Goal: Task Accomplishment & Management: Manage account settings

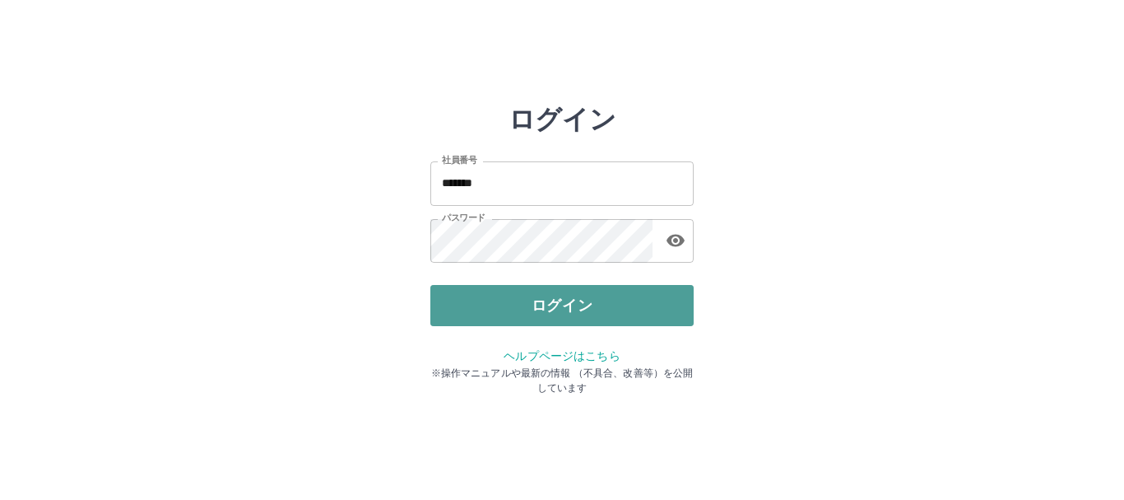
click at [599, 308] on button "ログイン" at bounding box center [561, 305] width 263 height 41
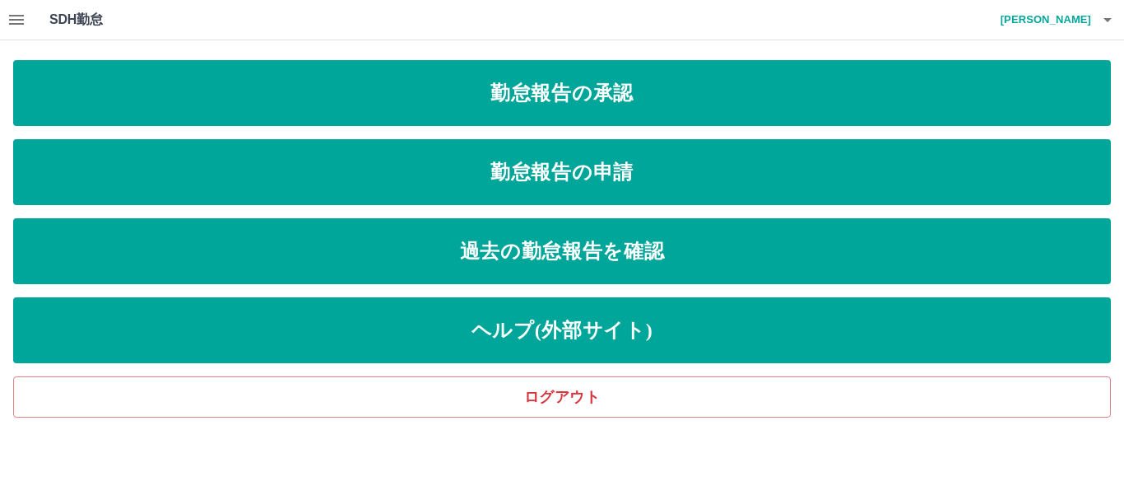
click at [16, 24] on icon "button" at bounding box center [16, 20] width 15 height 10
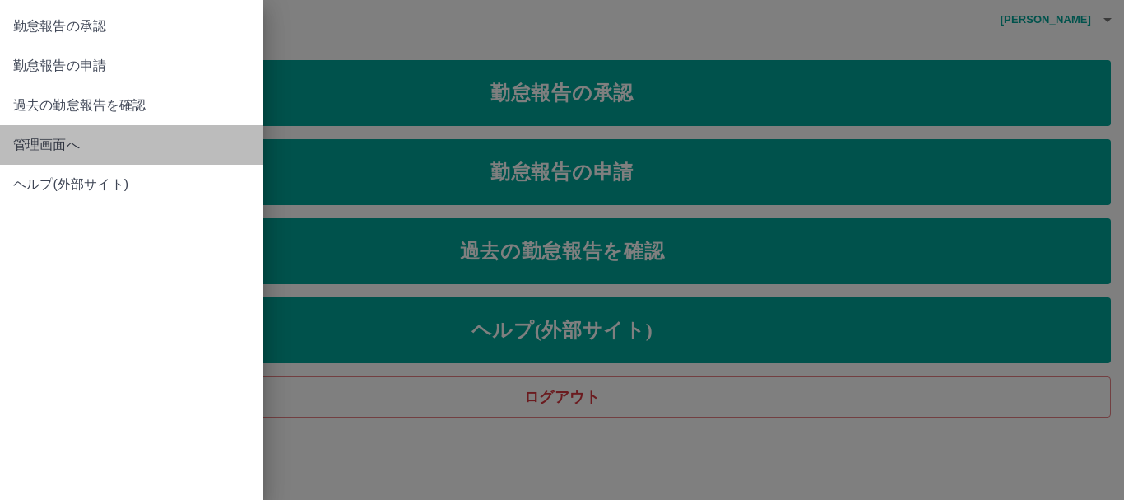
click at [41, 147] on span "管理画面へ" at bounding box center [131, 145] width 237 height 20
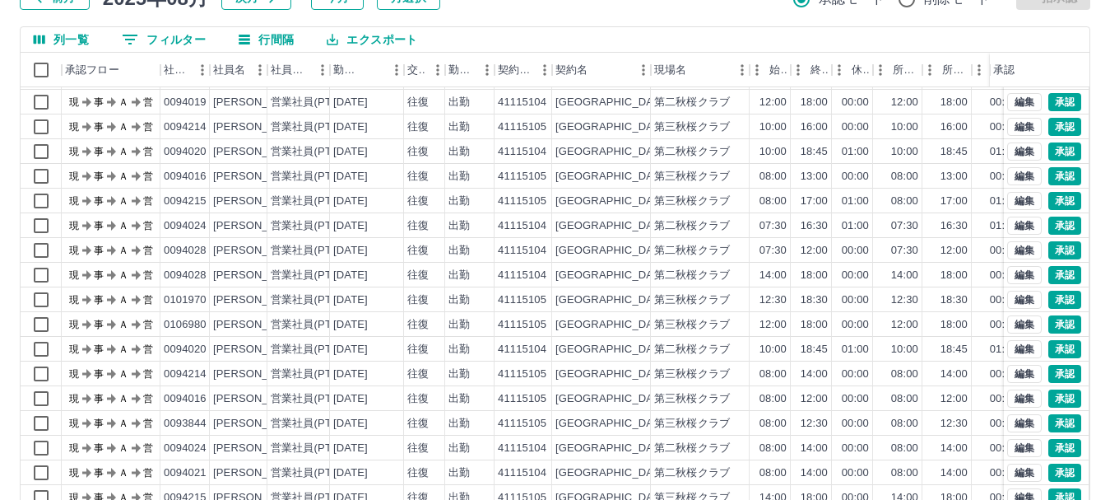
scroll to position [196, 0]
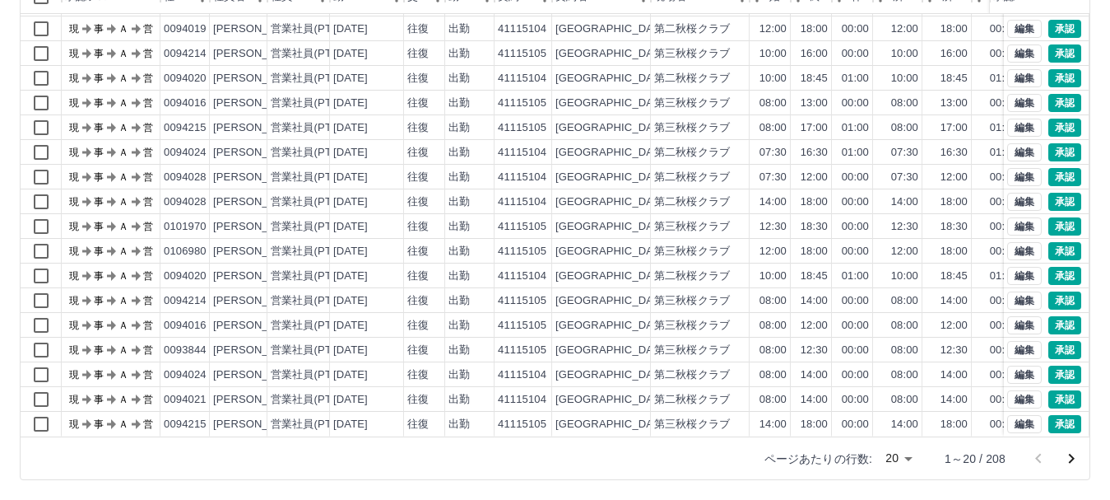
click at [910, 454] on body "SDH勤怠 入口　粧[PERSON_NAME] 勤務実績承認 前月 [DATE] 次月 今月 月選択 承認モード 削除モード 一括承認 列一覧 0 フィルター…" at bounding box center [555, 151] width 1110 height 695
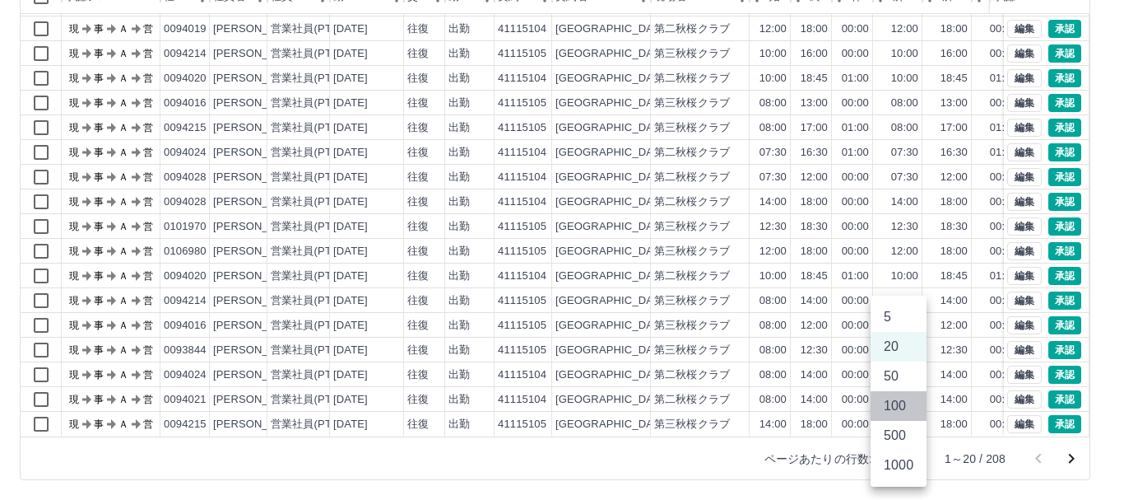
click at [901, 400] on li "100" at bounding box center [899, 406] width 56 height 30
type input "***"
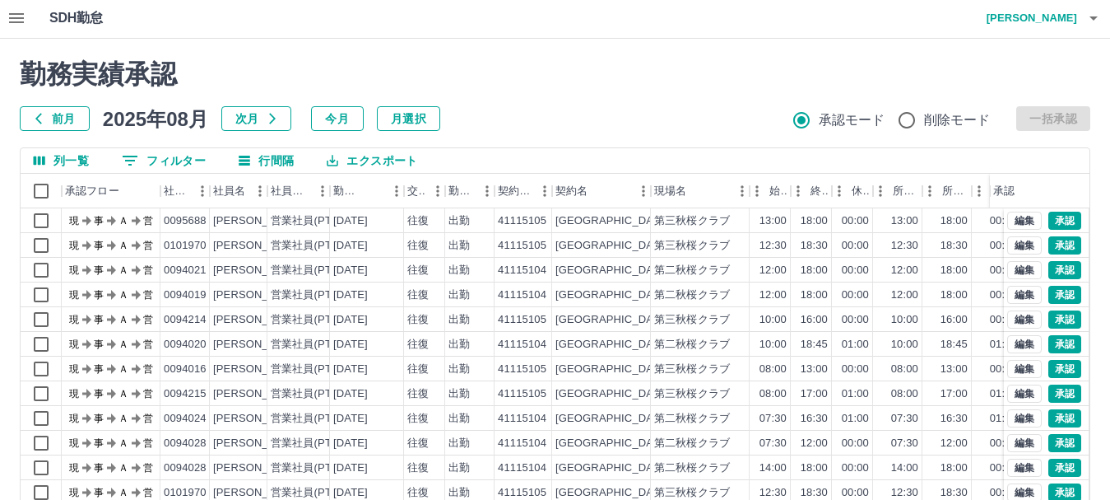
scroll to position [0, 0]
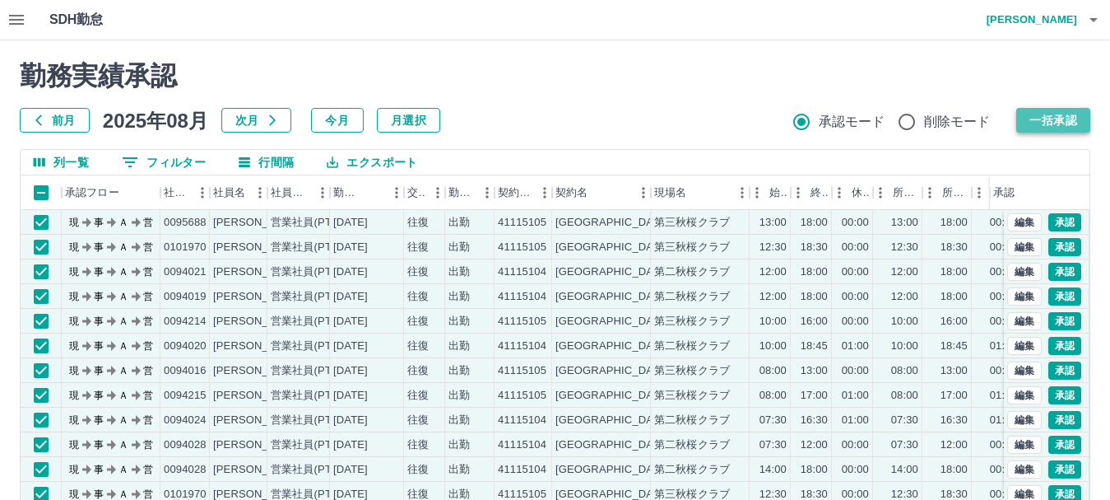
click at [1058, 116] on button "一括承認" at bounding box center [1053, 120] width 74 height 25
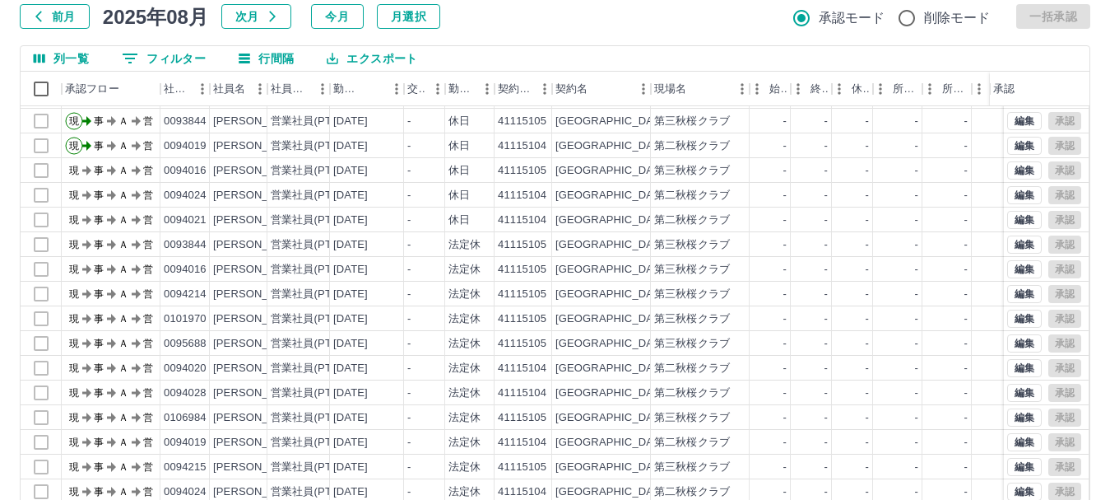
scroll to position [196, 0]
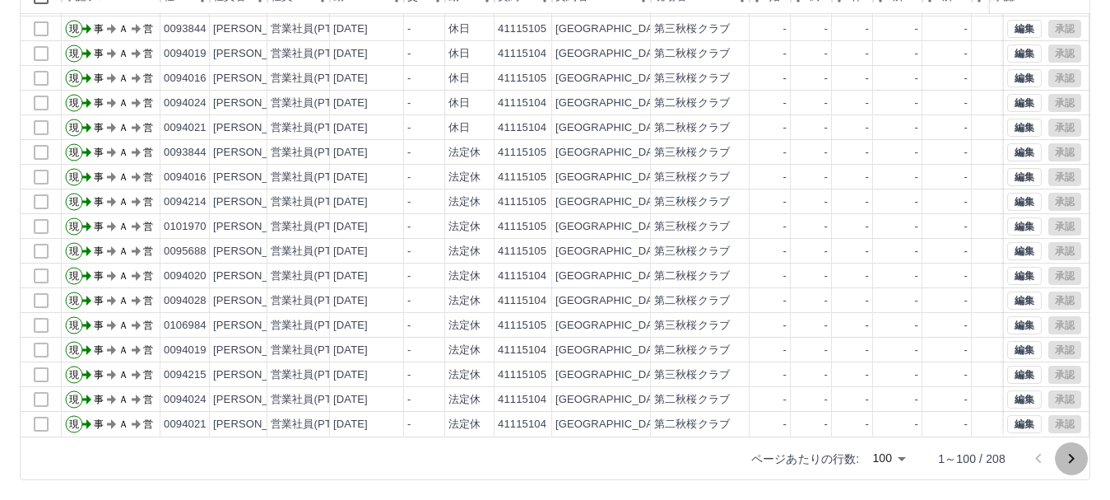
click at [1073, 457] on icon "次のページへ" at bounding box center [1072, 458] width 6 height 10
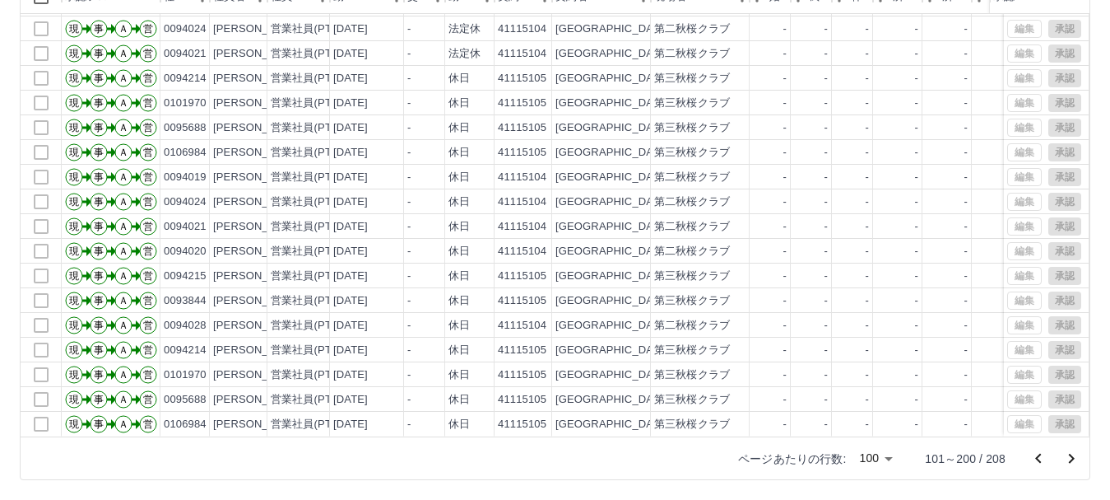
click at [1066, 463] on icon "次のページへ" at bounding box center [1072, 459] width 20 height 20
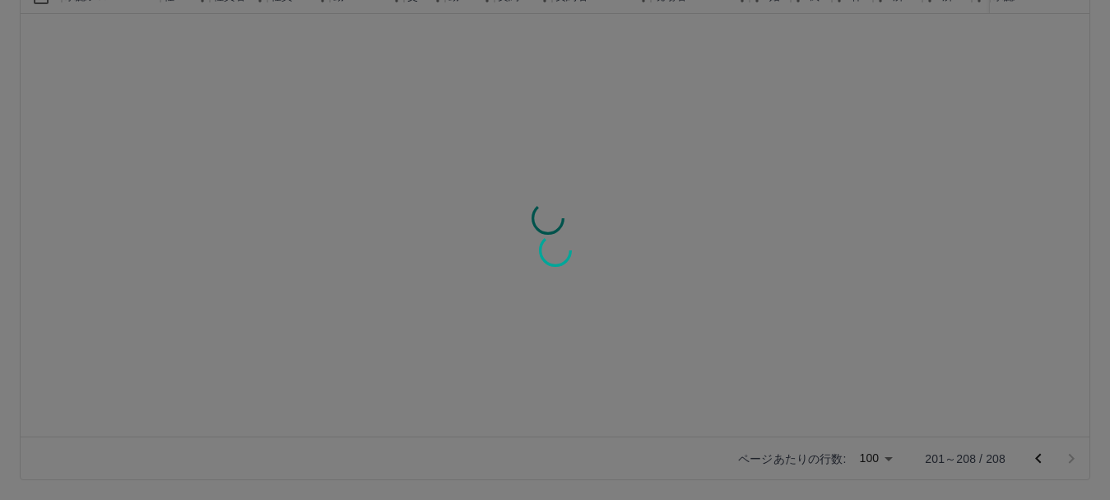
scroll to position [0, 0]
